Goal: Navigation & Orientation: Find specific page/section

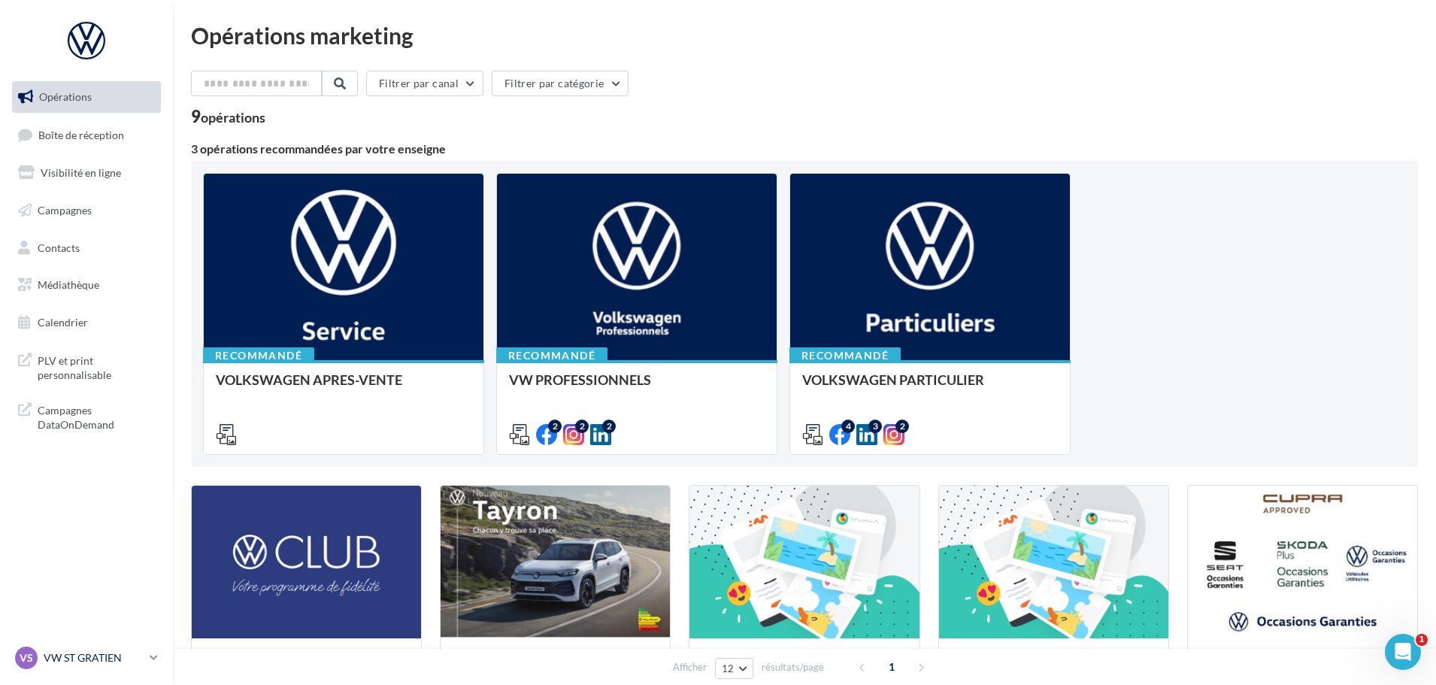
click at [112, 655] on p "VW ST GRATIEN" at bounding box center [94, 657] width 100 height 15
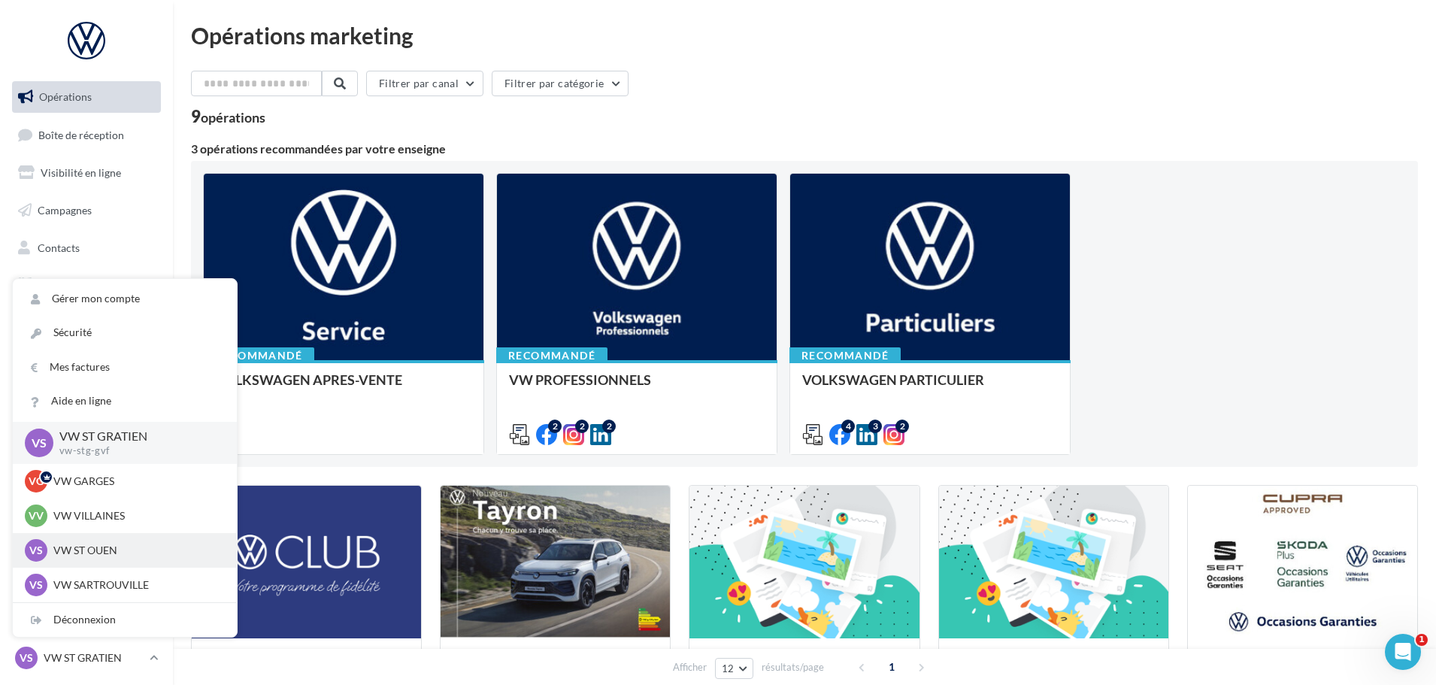
click at [104, 551] on p "VW ST OUEN" at bounding box center [135, 550] width 165 height 15
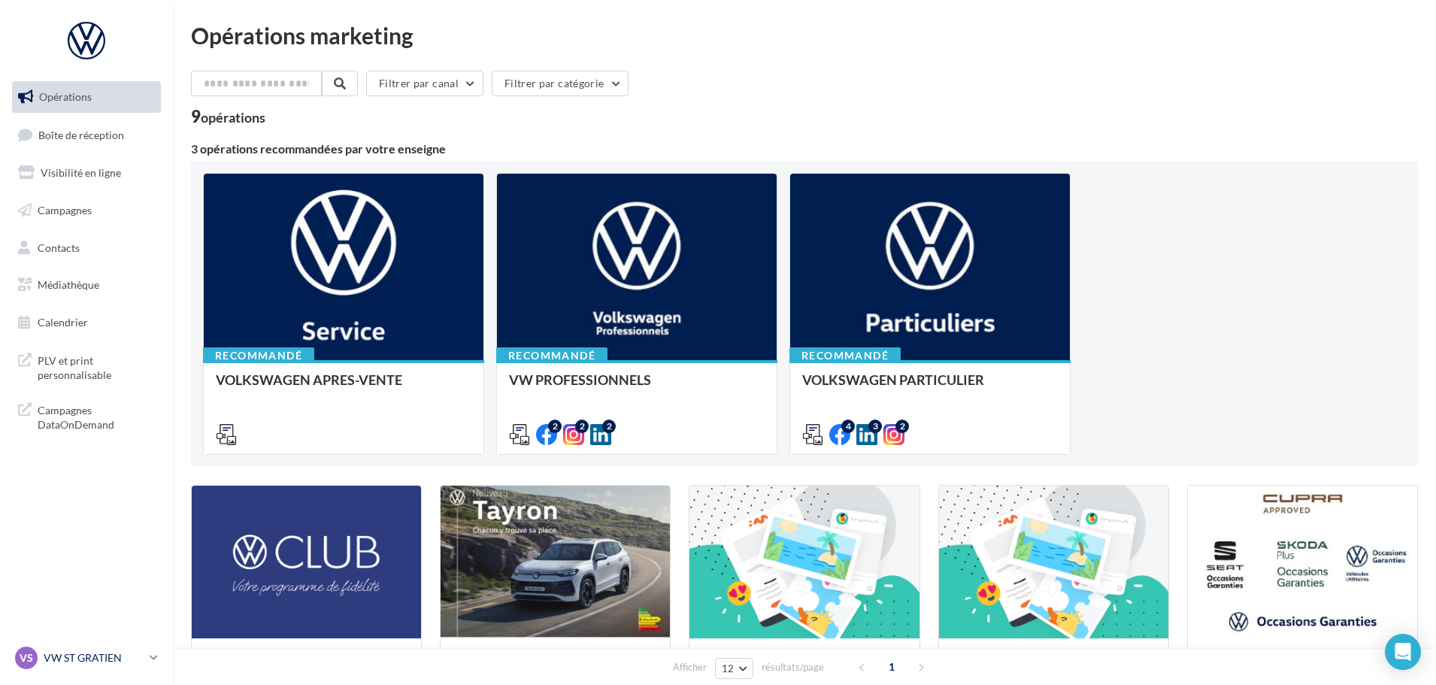
click at [100, 657] on p "VW ST GRATIEN" at bounding box center [94, 657] width 100 height 15
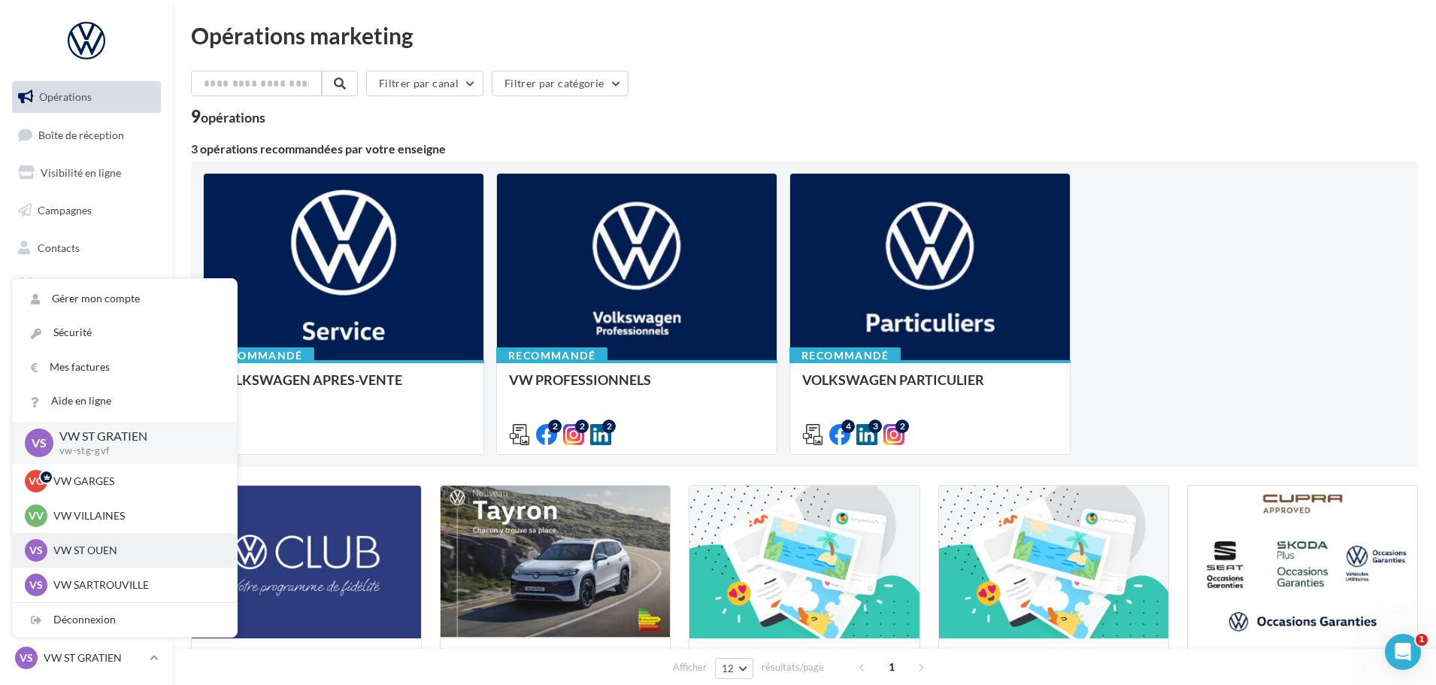
click at [102, 549] on p "VW ST OUEN" at bounding box center [135, 550] width 165 height 15
